Goal: Information Seeking & Learning: Learn about a topic

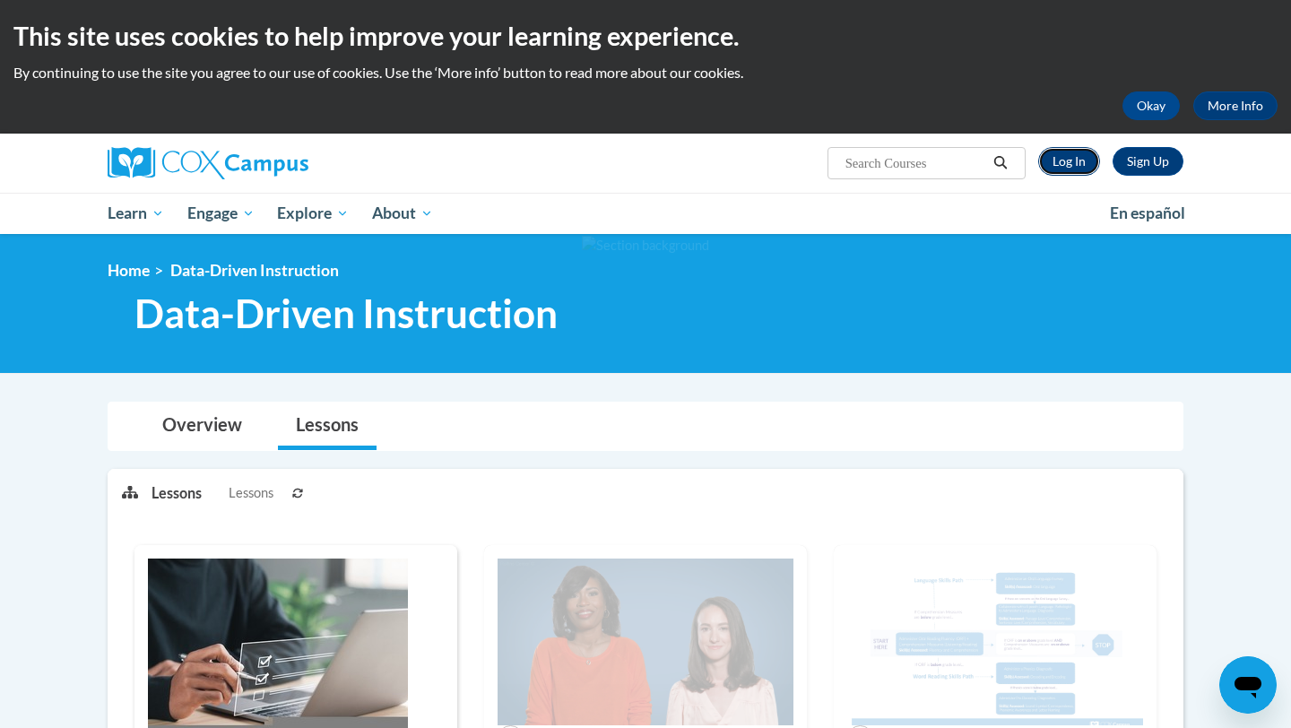
click at [1074, 165] on link "Log In" at bounding box center [1069, 161] width 62 height 29
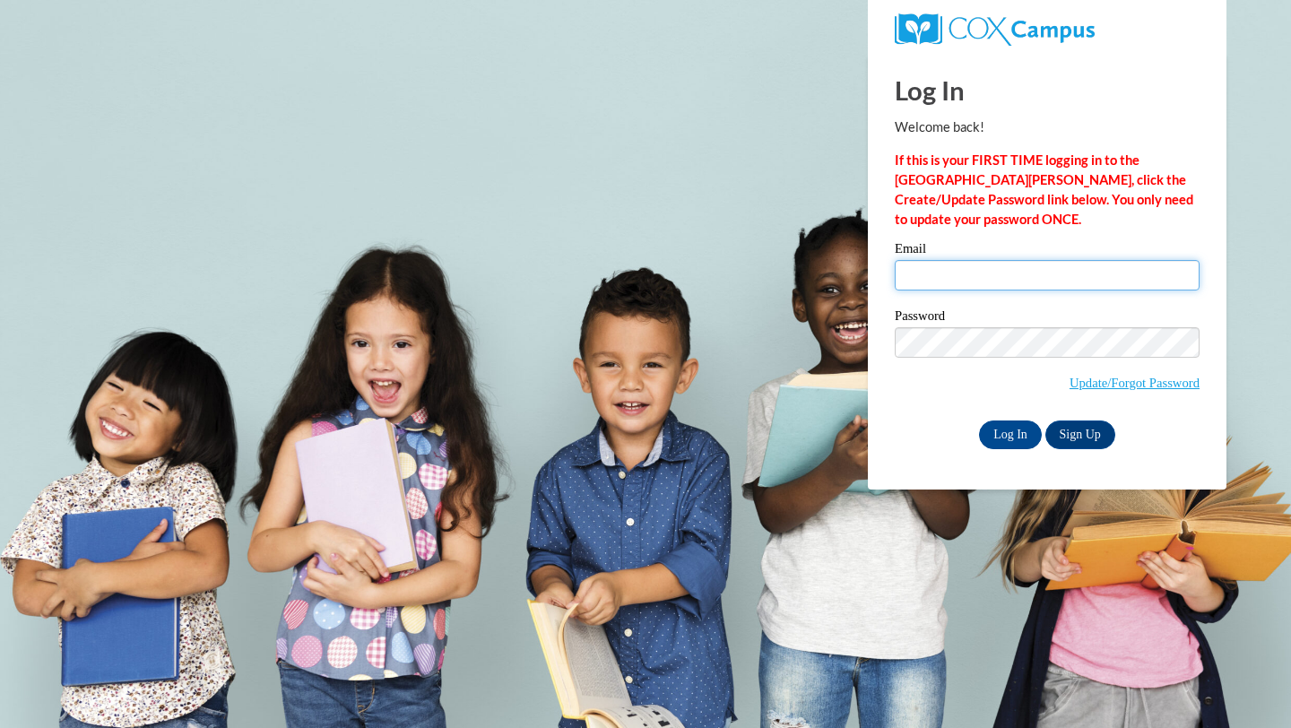
click at [955, 281] on input "Email" at bounding box center [1047, 275] width 305 height 30
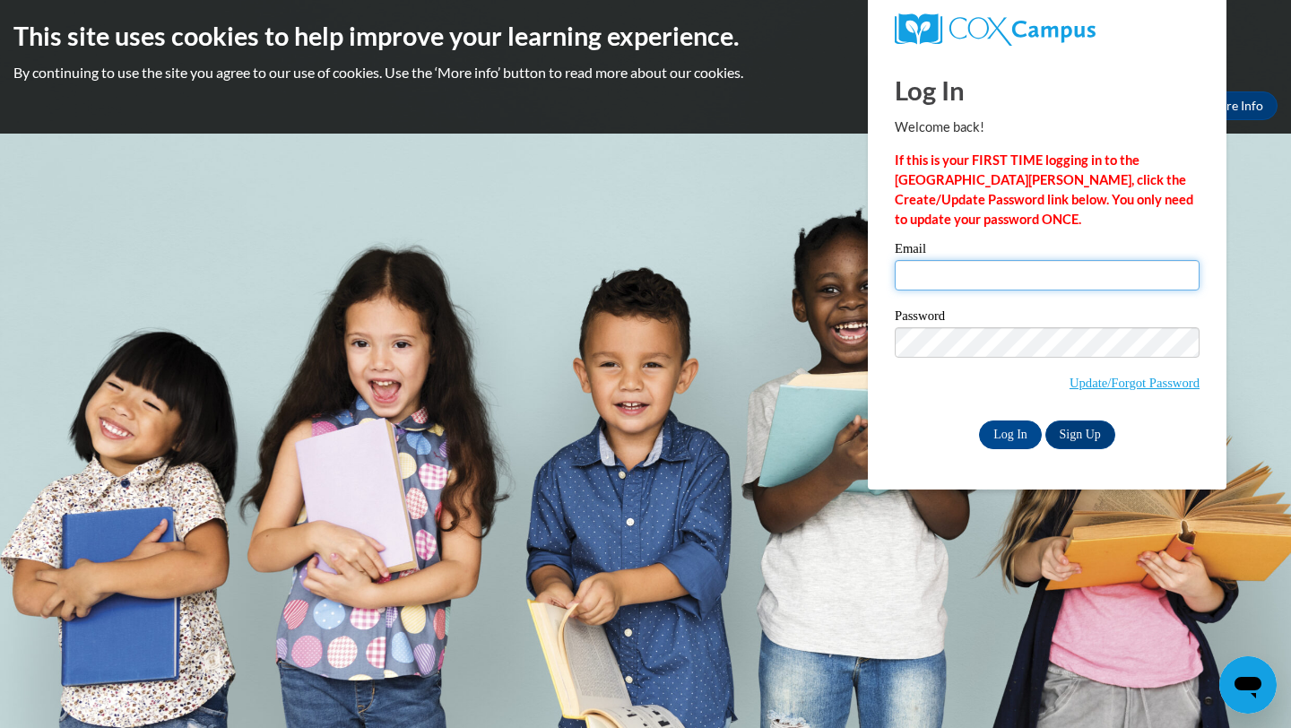
type input "akreis@sasd.net"
click at [995, 440] on input "Log In" at bounding box center [1010, 434] width 63 height 29
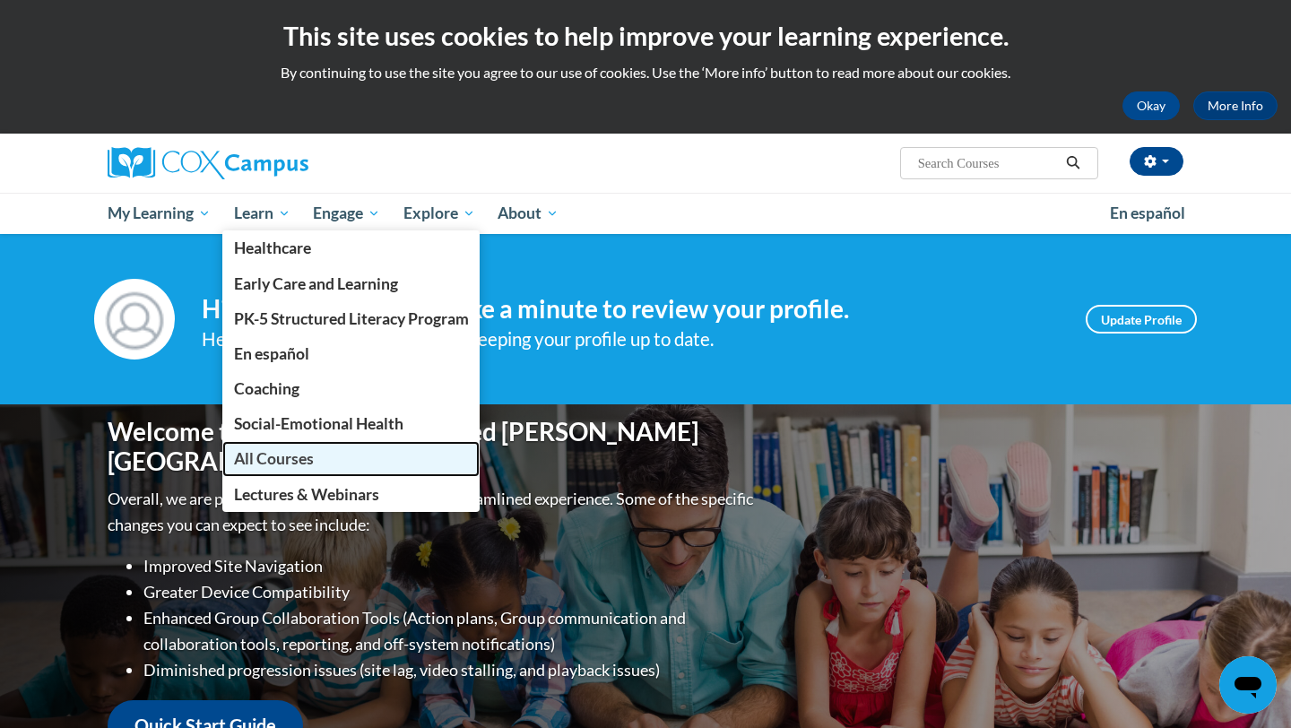
click at [323, 465] on link "All Courses" at bounding box center [351, 458] width 258 height 35
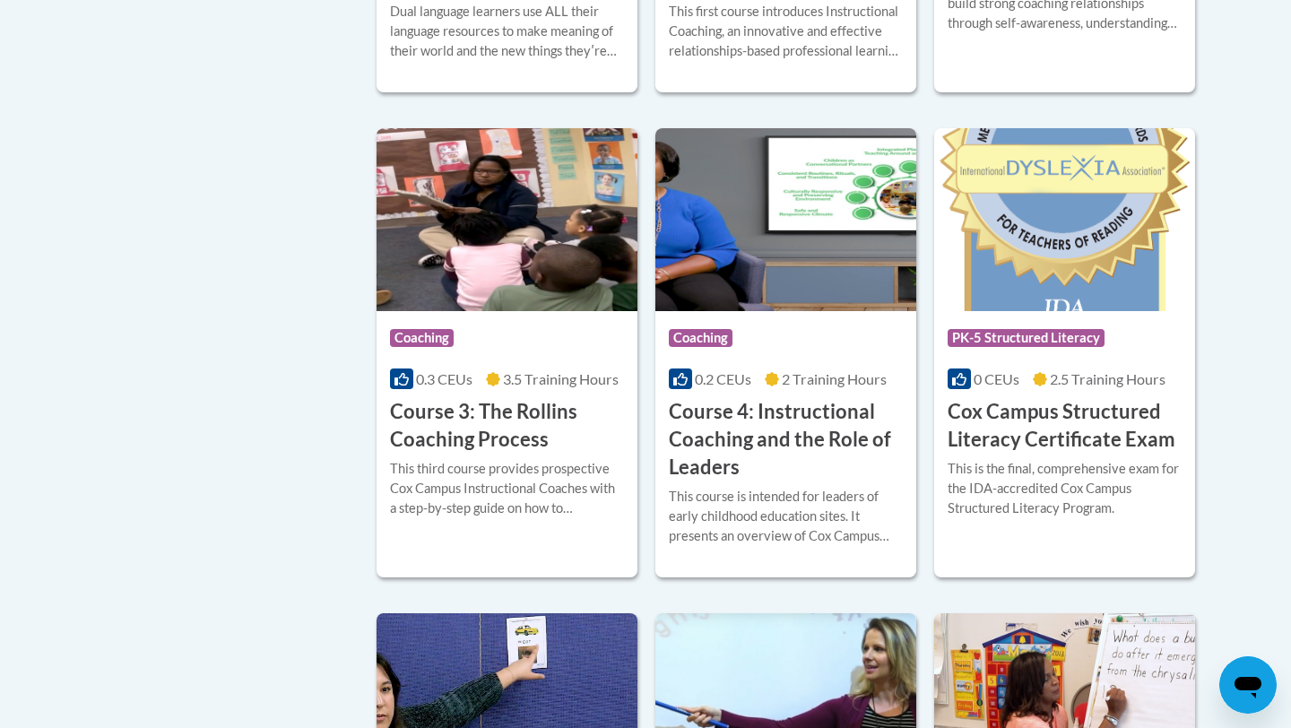
scroll to position [1631, 0]
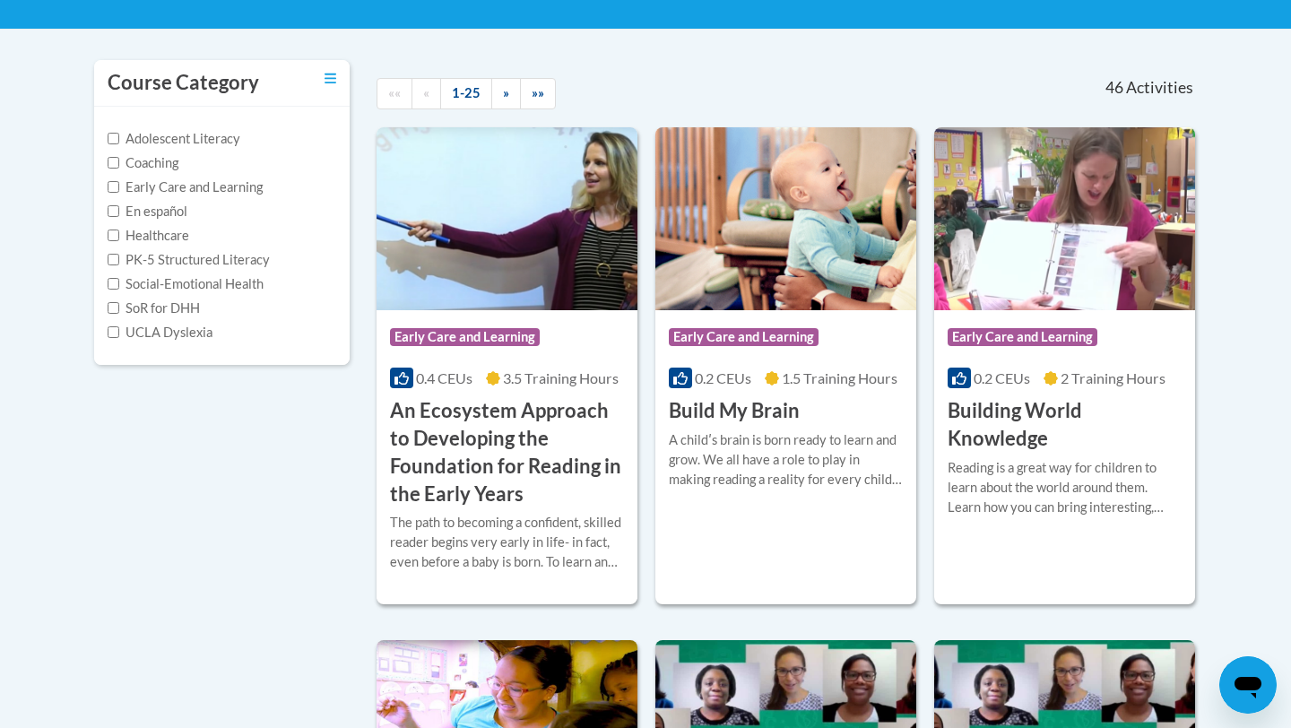
scroll to position [476, 0]
